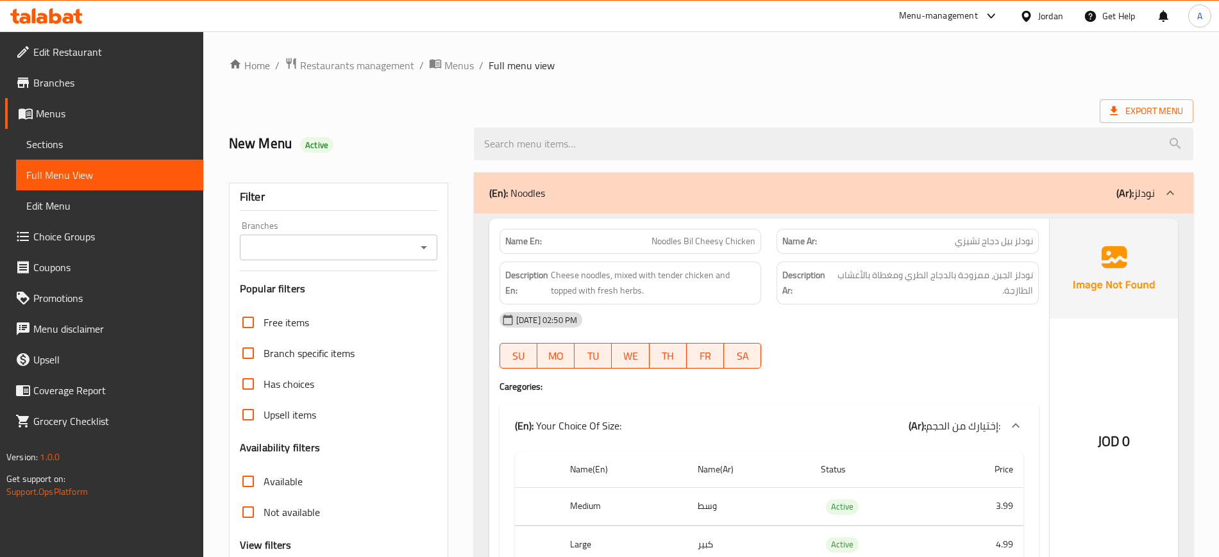
click at [1026, 15] on icon at bounding box center [1026, 16] width 13 height 13
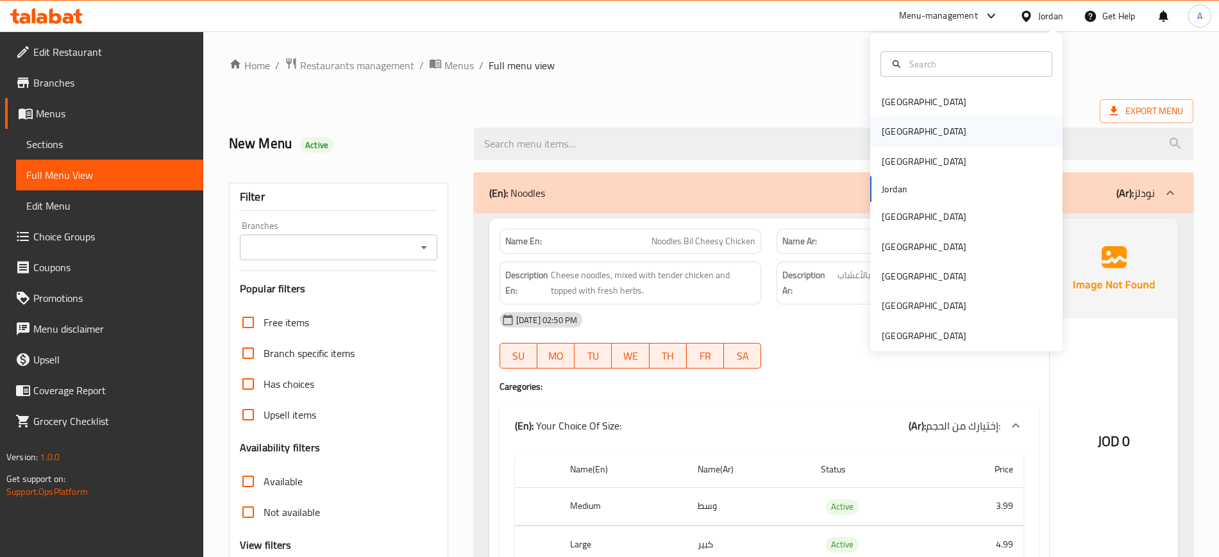
click at [882, 133] on div "[GEOGRAPHIC_DATA]" at bounding box center [924, 131] width 85 height 14
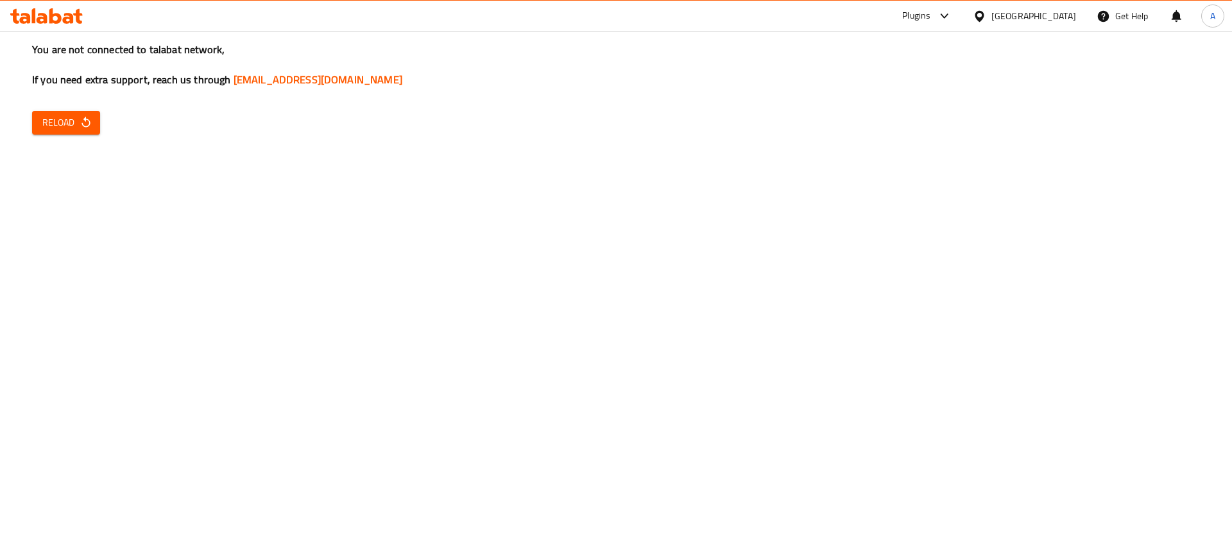
click at [49, 86] on h3 "You are not connected to talabat network, If you need extra support, reach us t…" at bounding box center [616, 64] width 1168 height 45
